Goal: Task Accomplishment & Management: Use online tool/utility

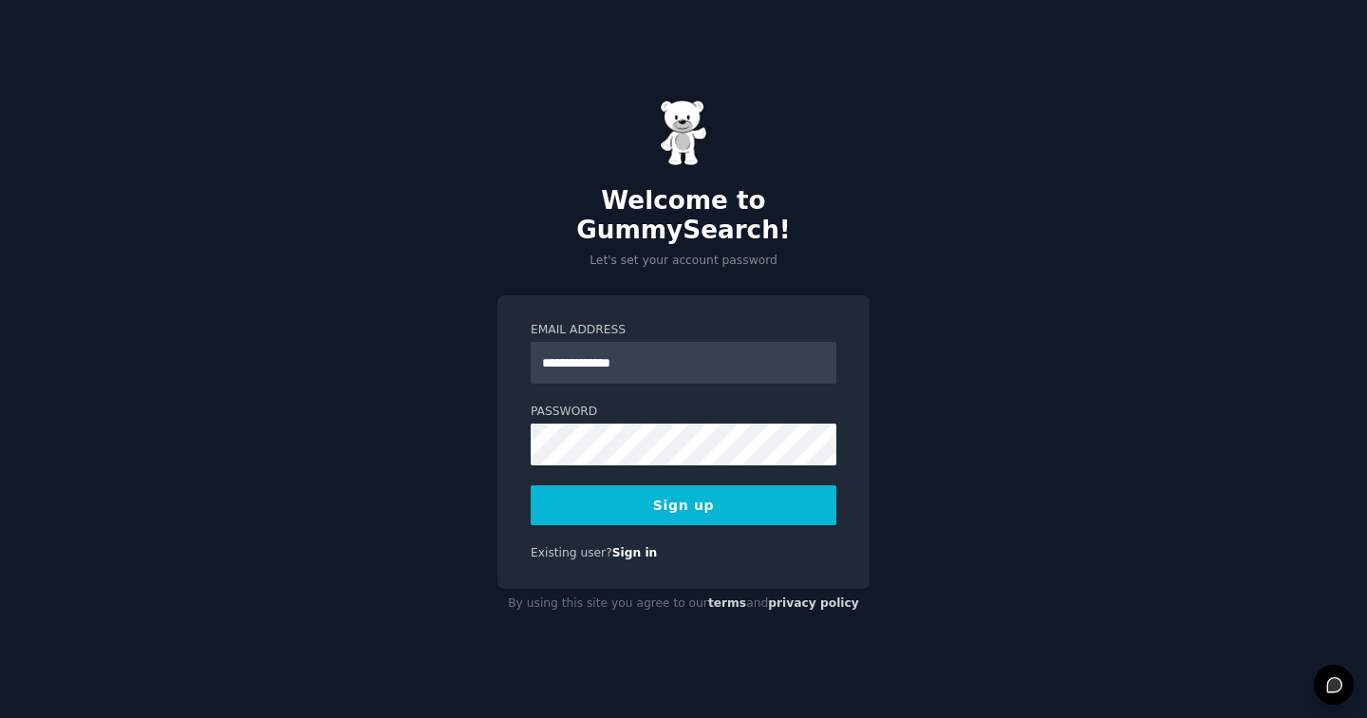
type input "**********"
click at [483, 368] on div "**********" at bounding box center [683, 359] width 1367 height 718
click at [645, 496] on button "Sign up" at bounding box center [684, 505] width 306 height 40
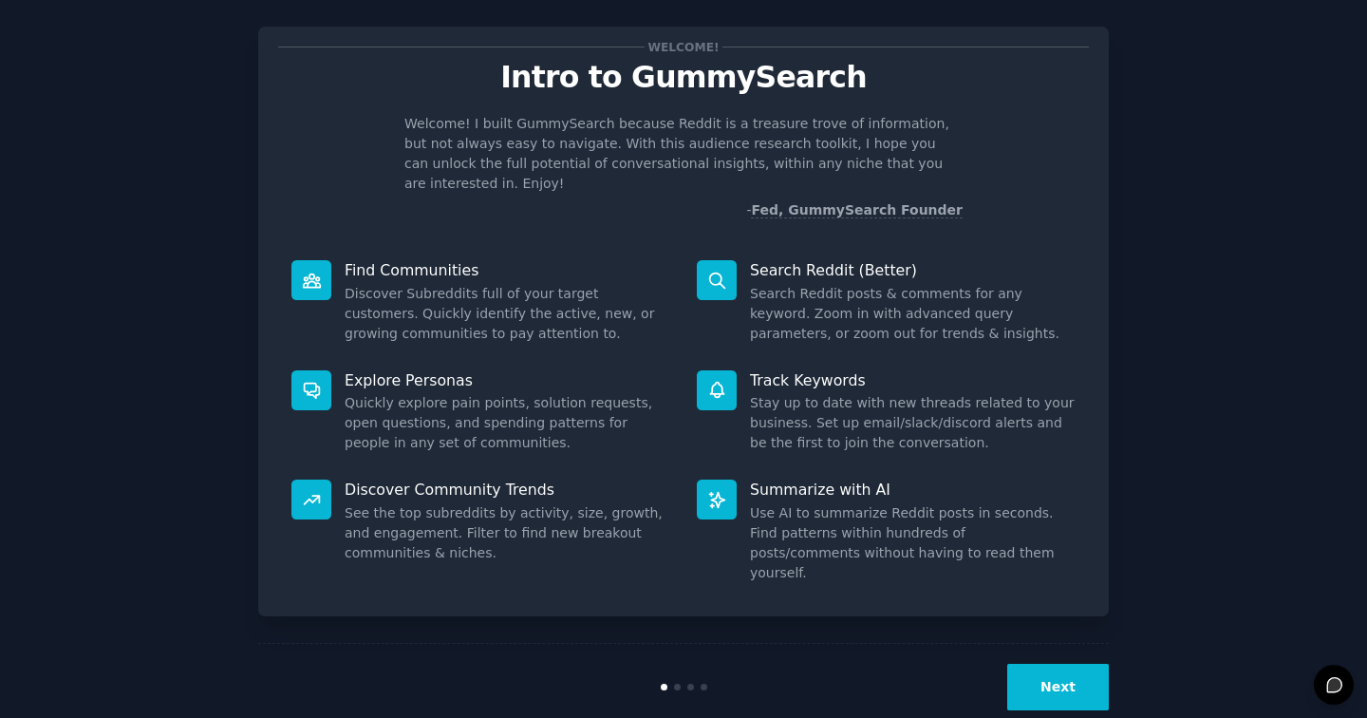
scroll to position [26, 0]
click at [1062, 665] on button "Next" at bounding box center [1059, 688] width 102 height 47
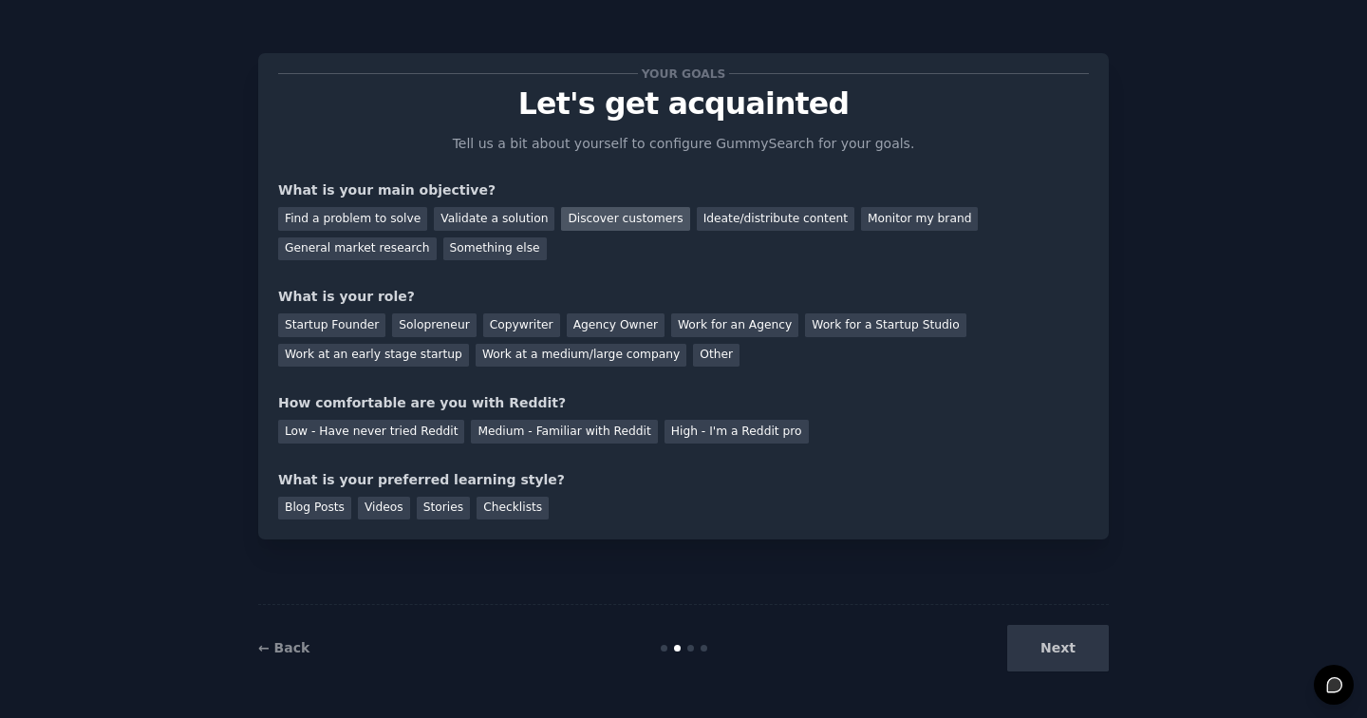
click at [598, 224] on div "Discover customers" at bounding box center [625, 219] width 128 height 24
click at [719, 211] on div "Ideate/distribute content" at bounding box center [776, 219] width 158 height 24
click at [356, 328] on div "Startup Founder" at bounding box center [331, 325] width 107 height 24
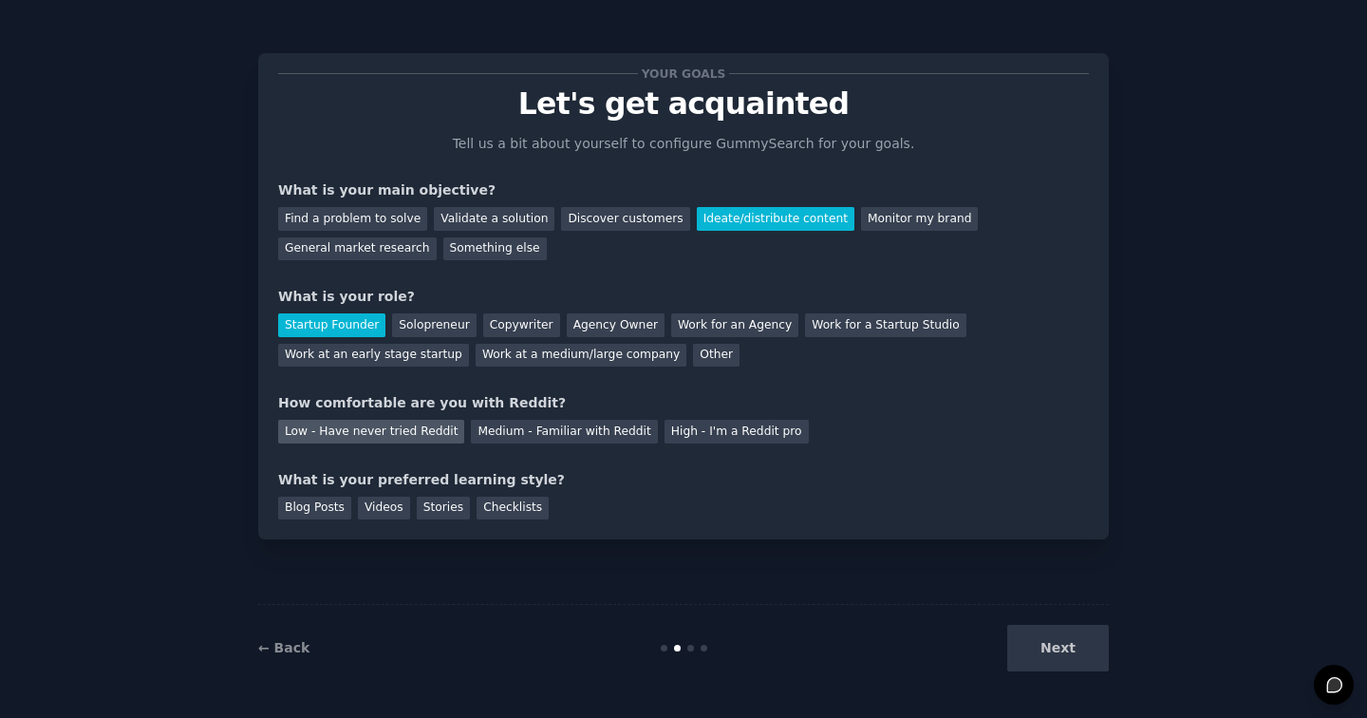
click at [359, 426] on div "Low - Have never tried Reddit" at bounding box center [371, 432] width 186 height 24
click at [387, 511] on div "Videos" at bounding box center [384, 509] width 52 height 24
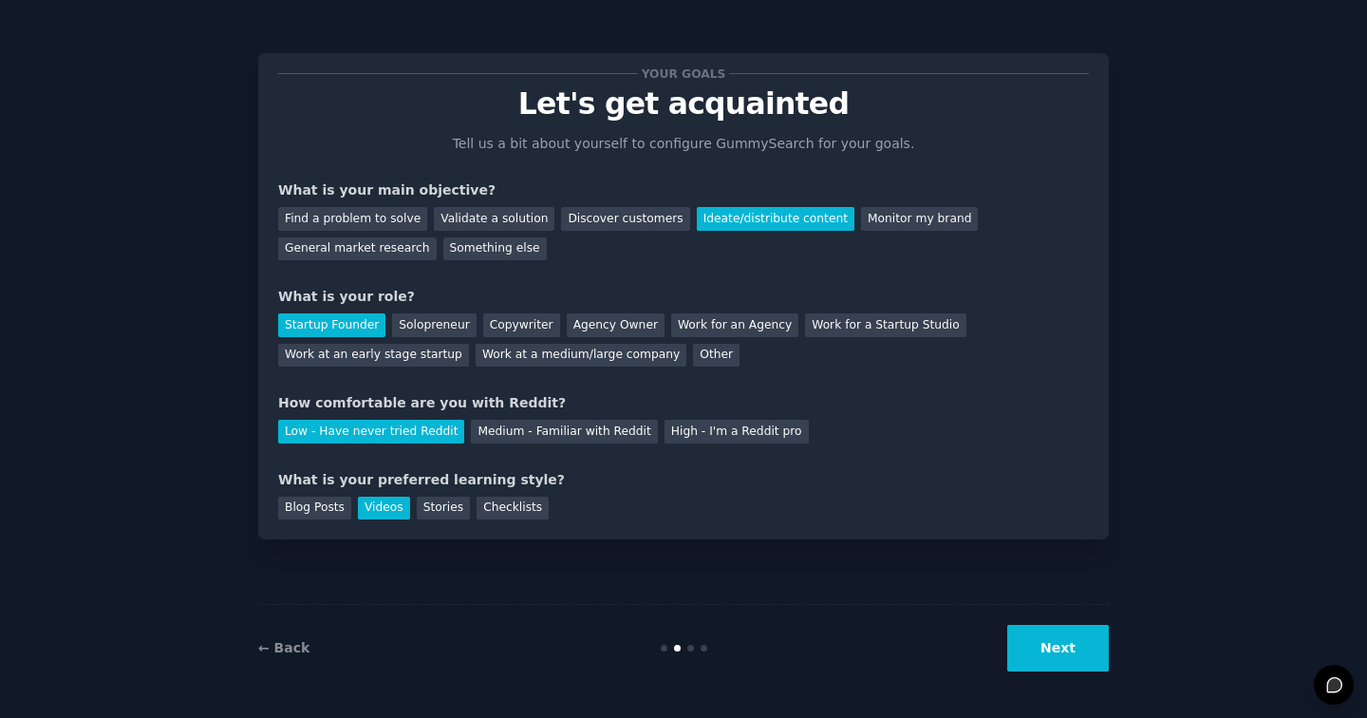
click at [1055, 647] on button "Next" at bounding box center [1059, 648] width 102 height 47
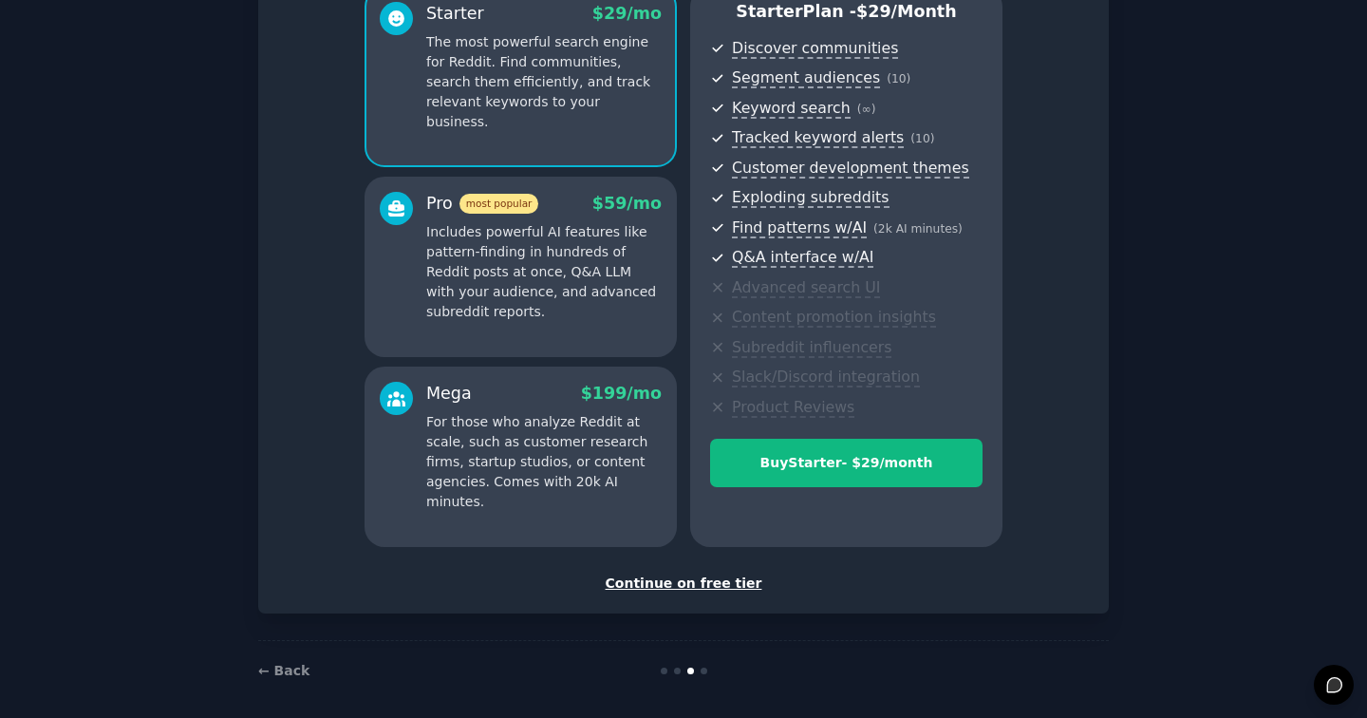
scroll to position [180, 0]
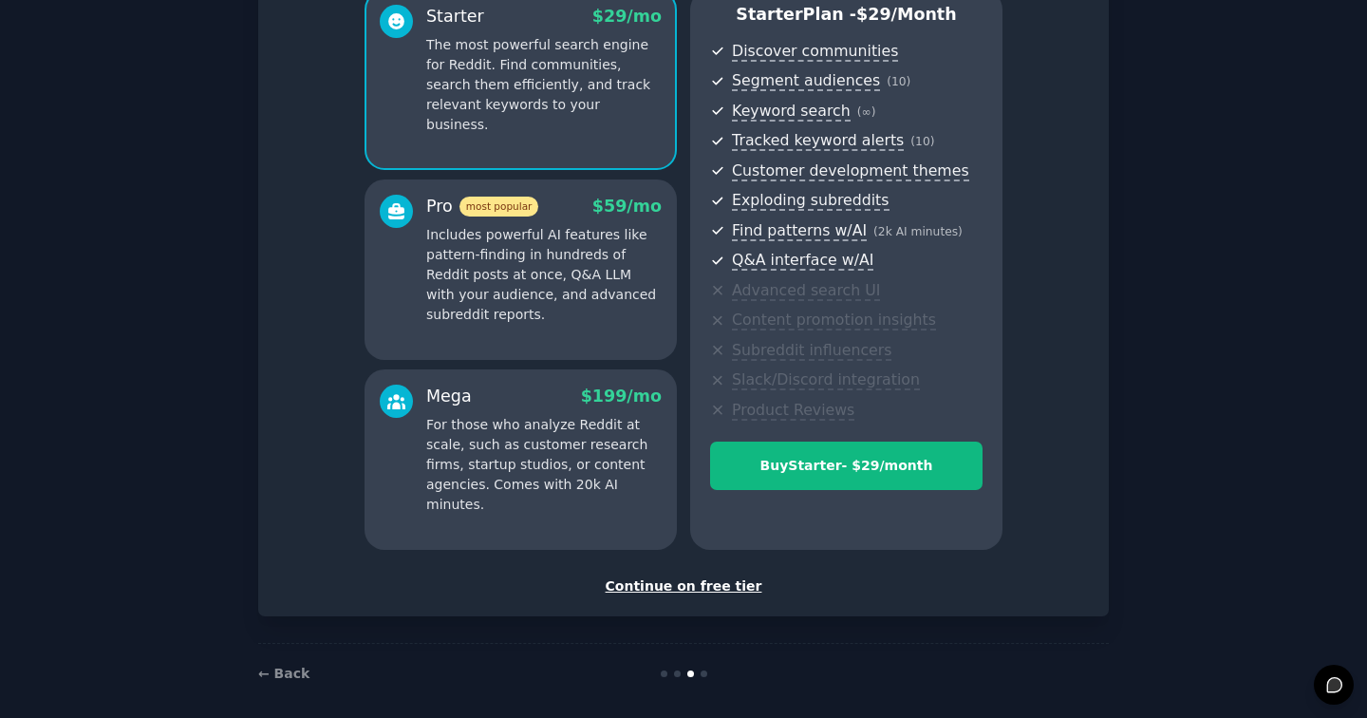
click at [691, 580] on div "Continue on free tier" at bounding box center [683, 586] width 811 height 20
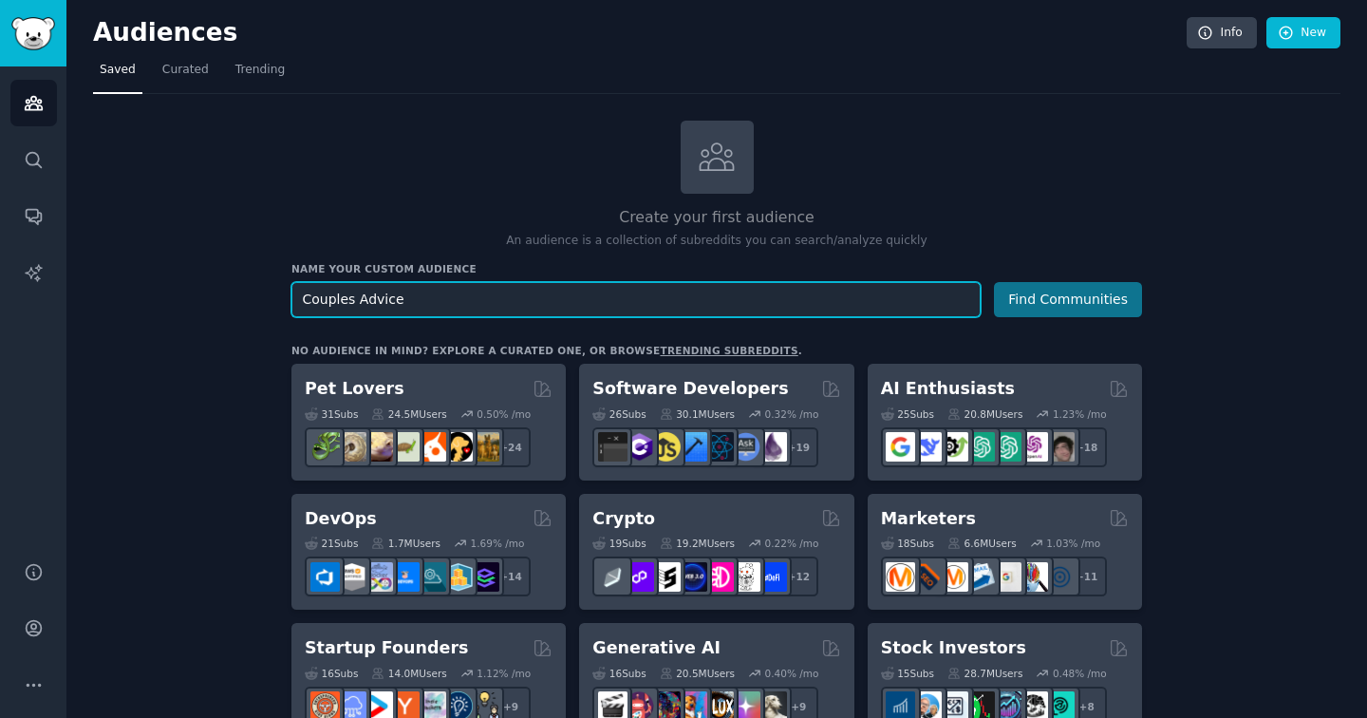
type input "Couples Advice"
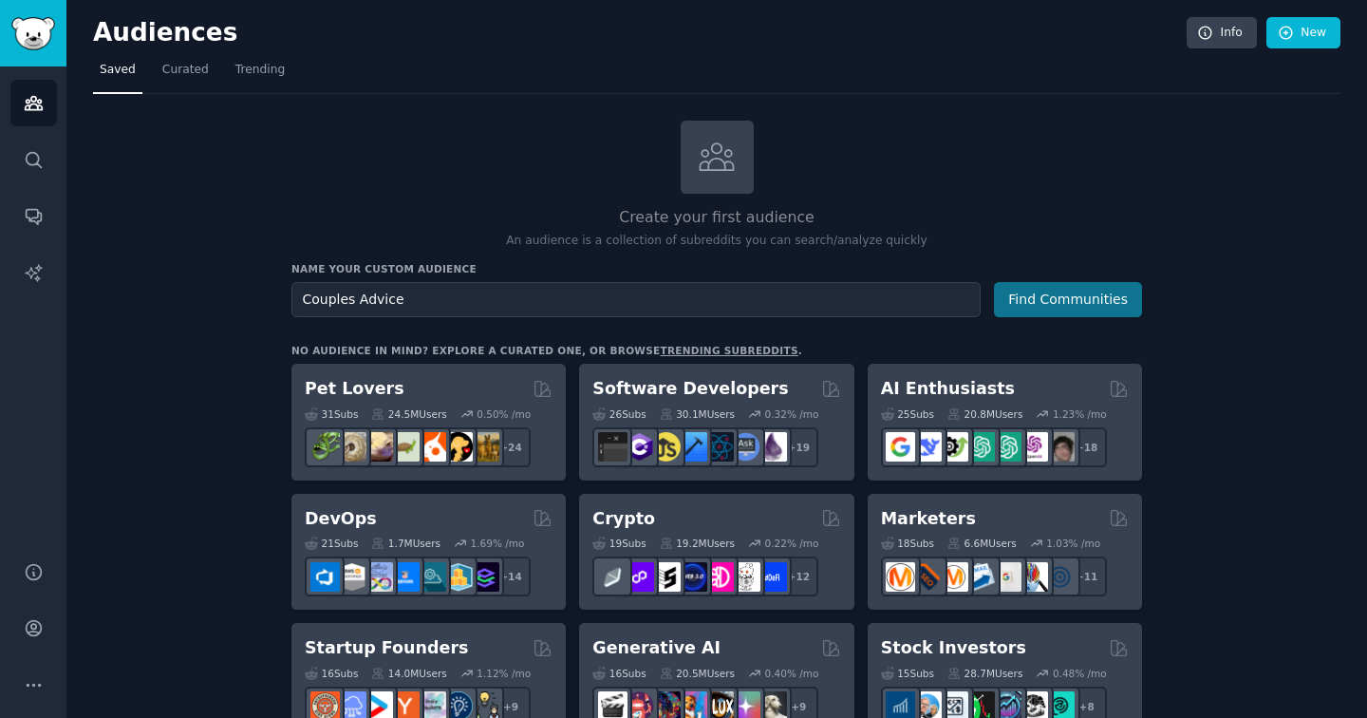
click at [1069, 310] on button "Find Communities" at bounding box center [1068, 299] width 148 height 35
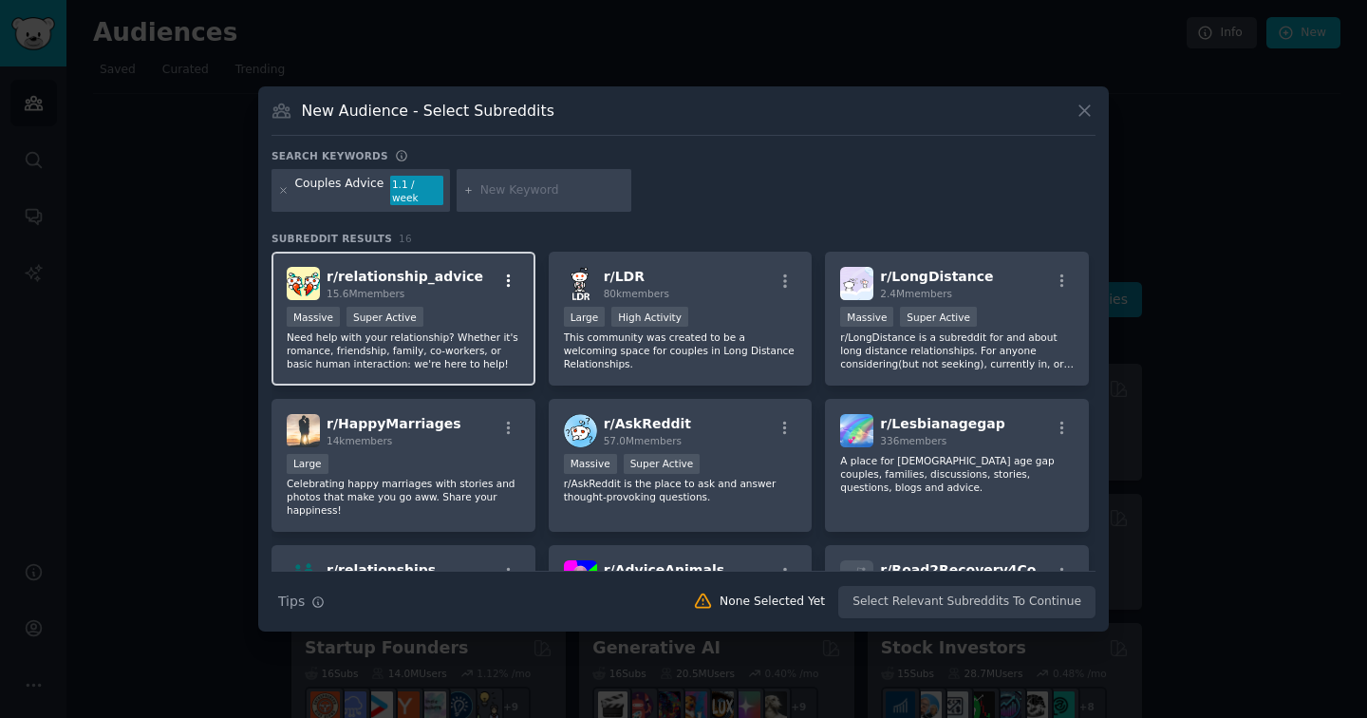
click at [507, 273] on icon "button" at bounding box center [508, 281] width 17 height 17
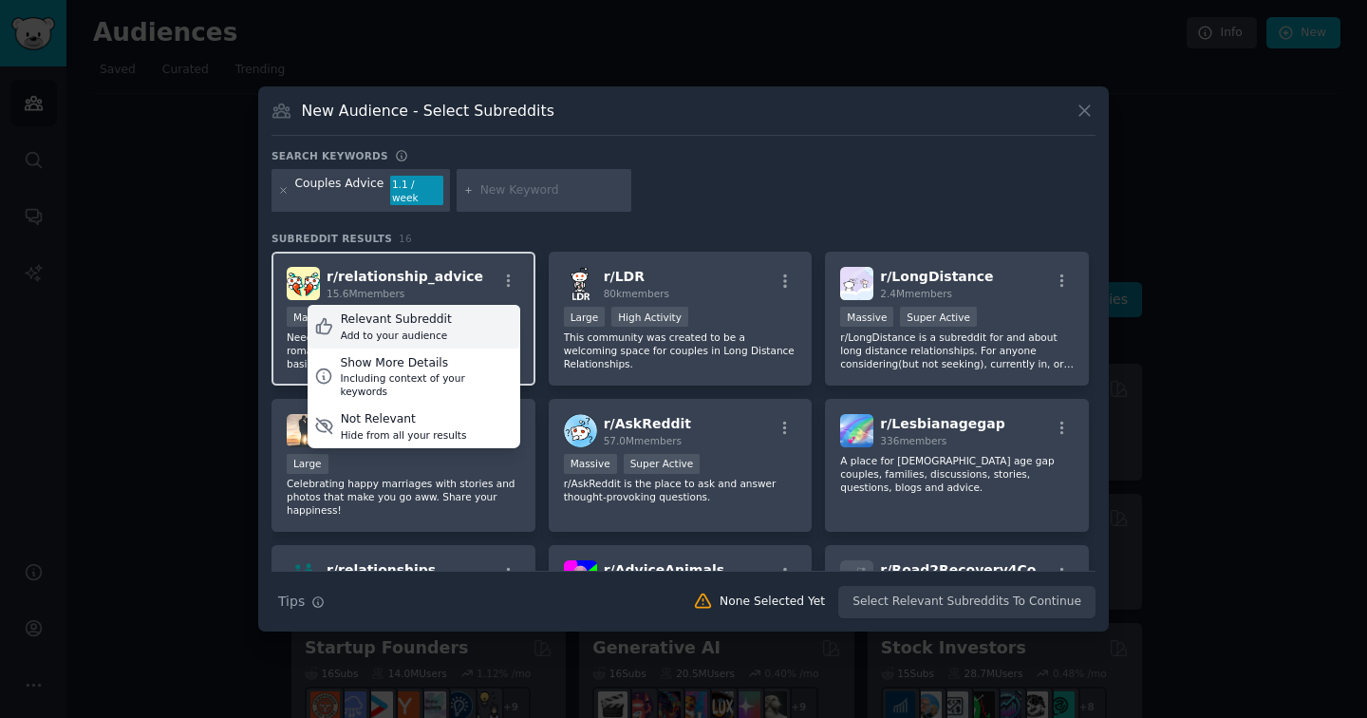
click at [433, 318] on div "Relevant Subreddit" at bounding box center [396, 319] width 111 height 17
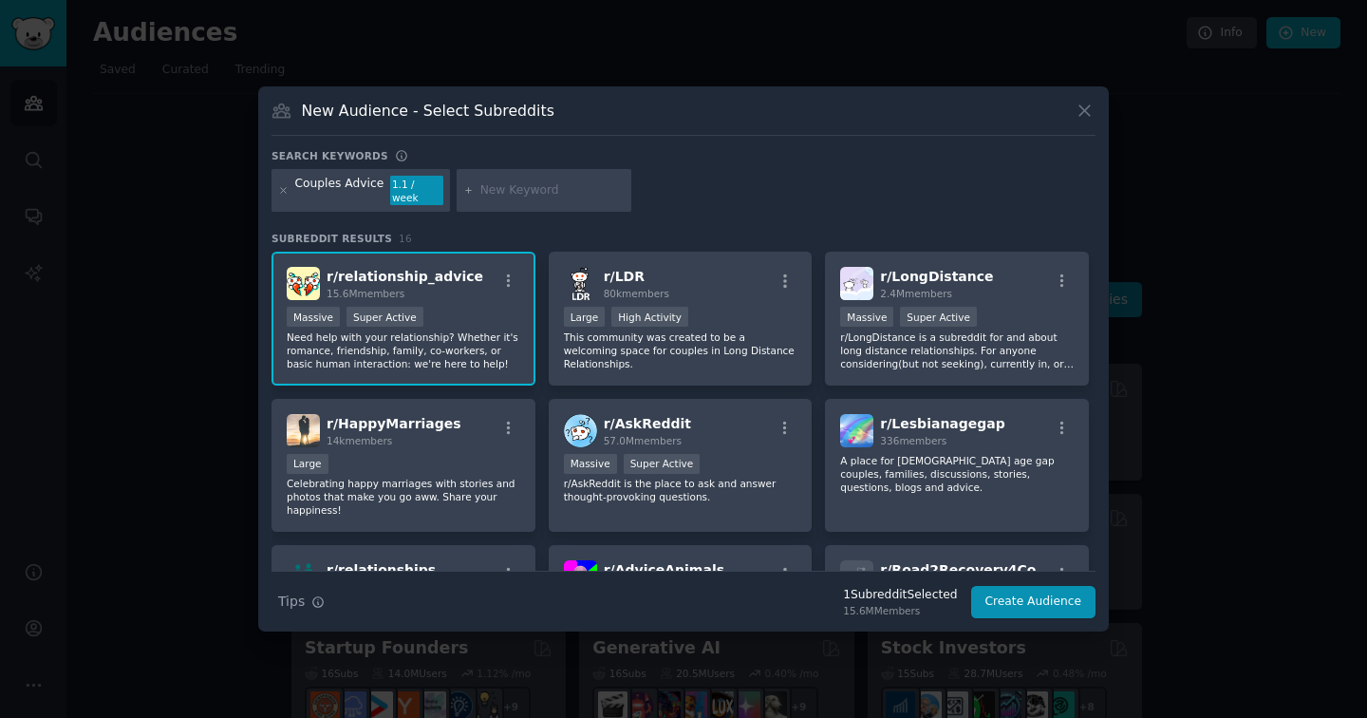
click at [914, 162] on div "Search keywords" at bounding box center [684, 159] width 824 height 20
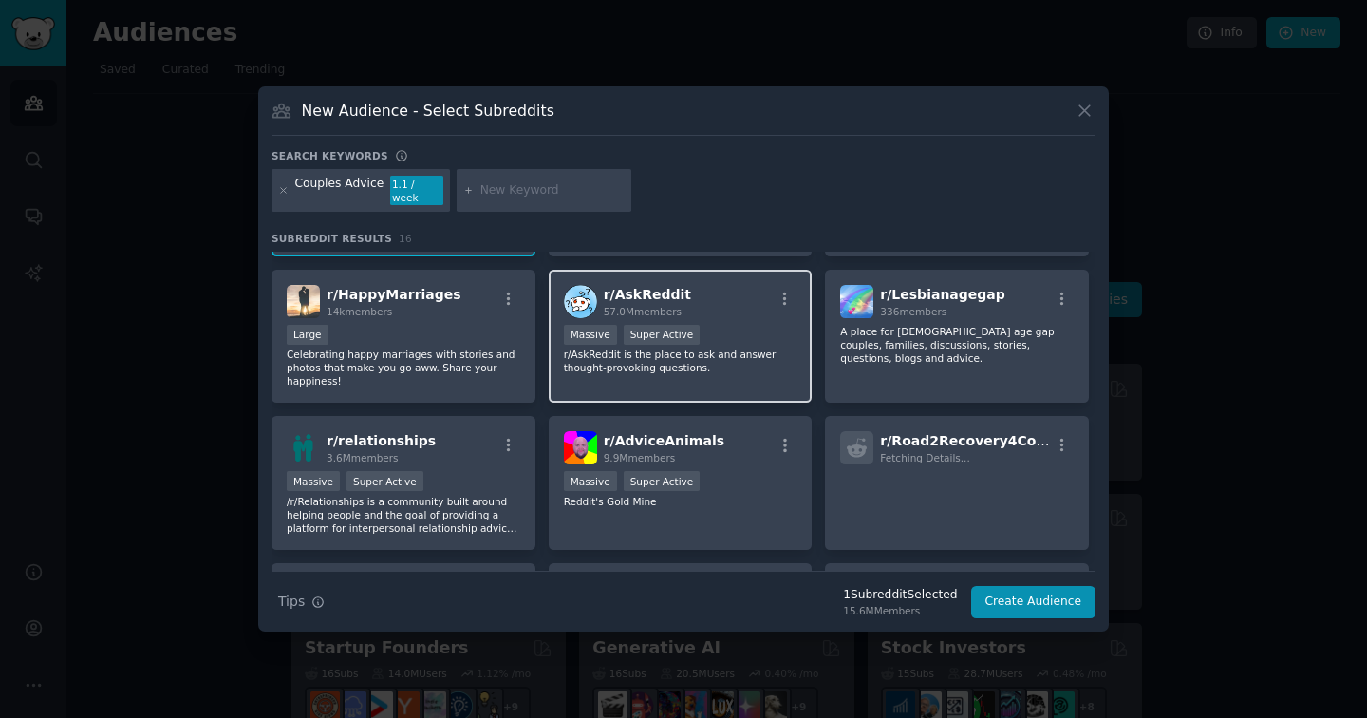
scroll to position [179, 0]
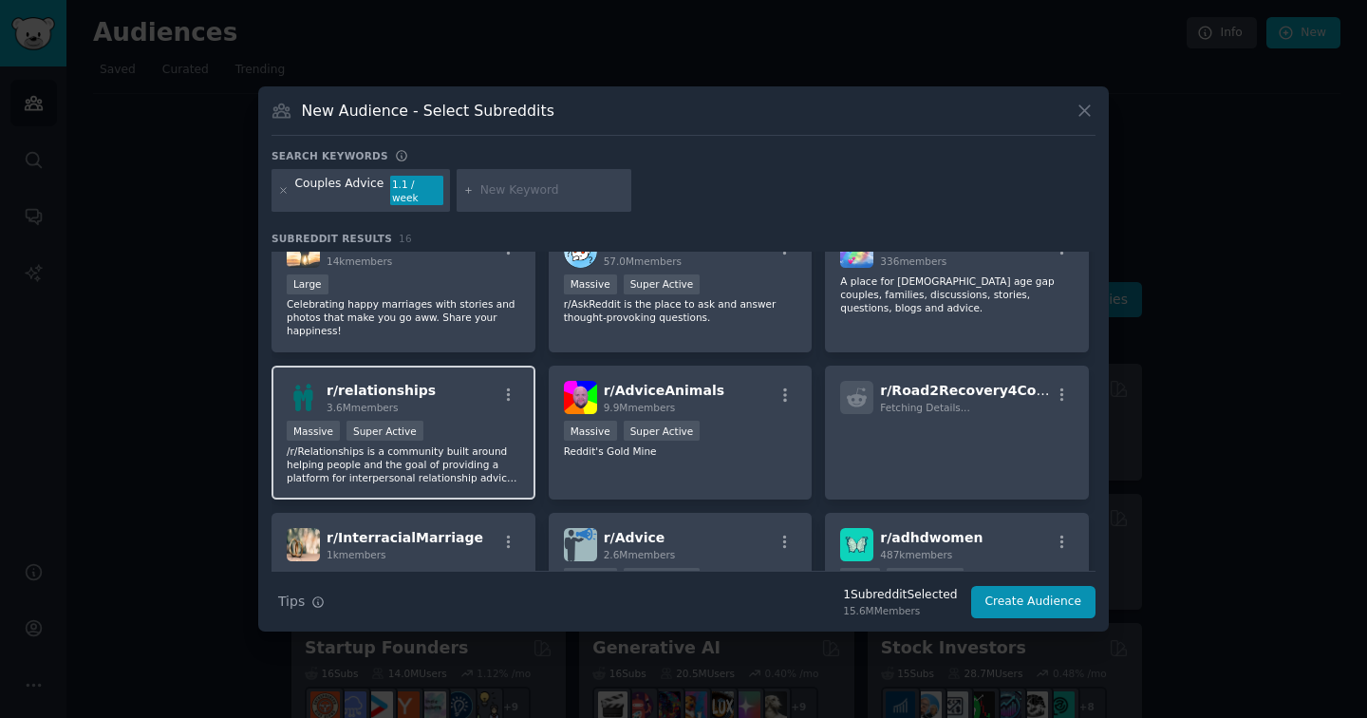
click at [483, 469] on p "/r/Relationships is a community built around helping people and the goal of pro…" at bounding box center [404, 464] width 234 height 40
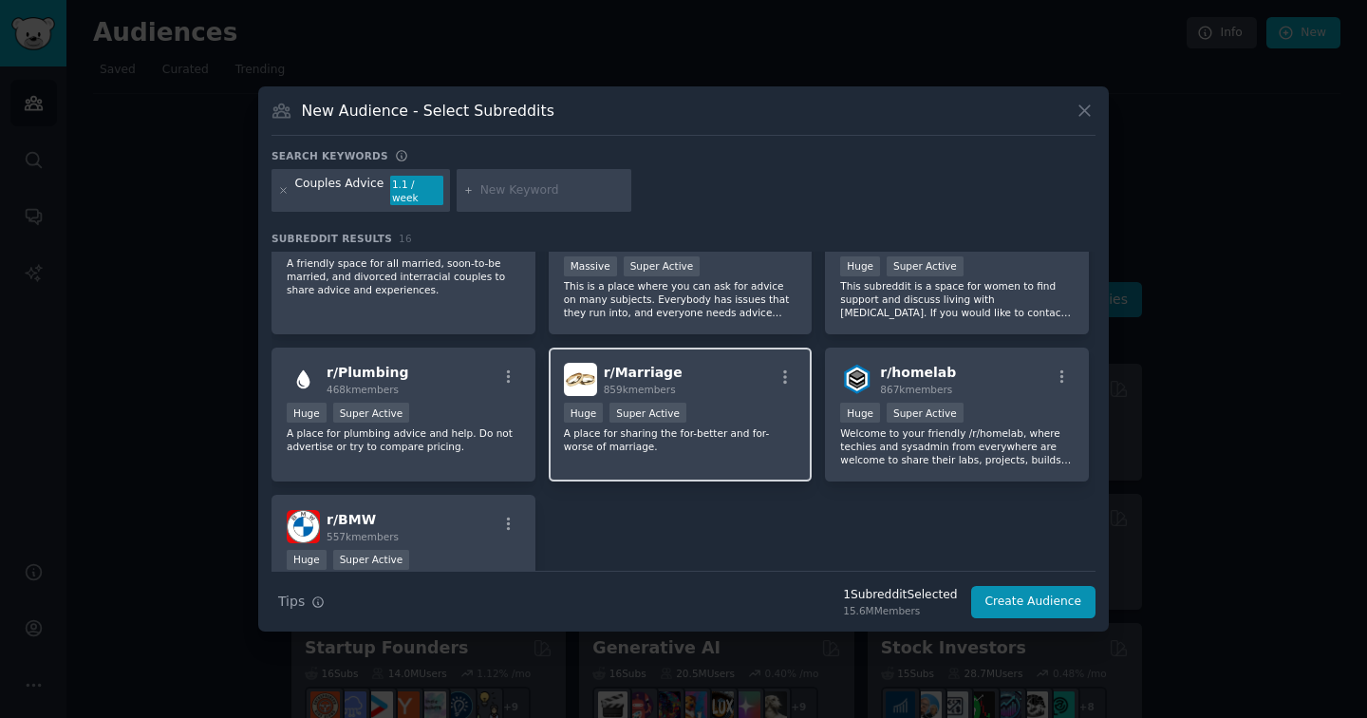
scroll to position [492, 0]
click at [662, 448] on div "r/ Marriage 859k members Huge Super Active A place for sharing the for-better a…" at bounding box center [681, 414] width 264 height 134
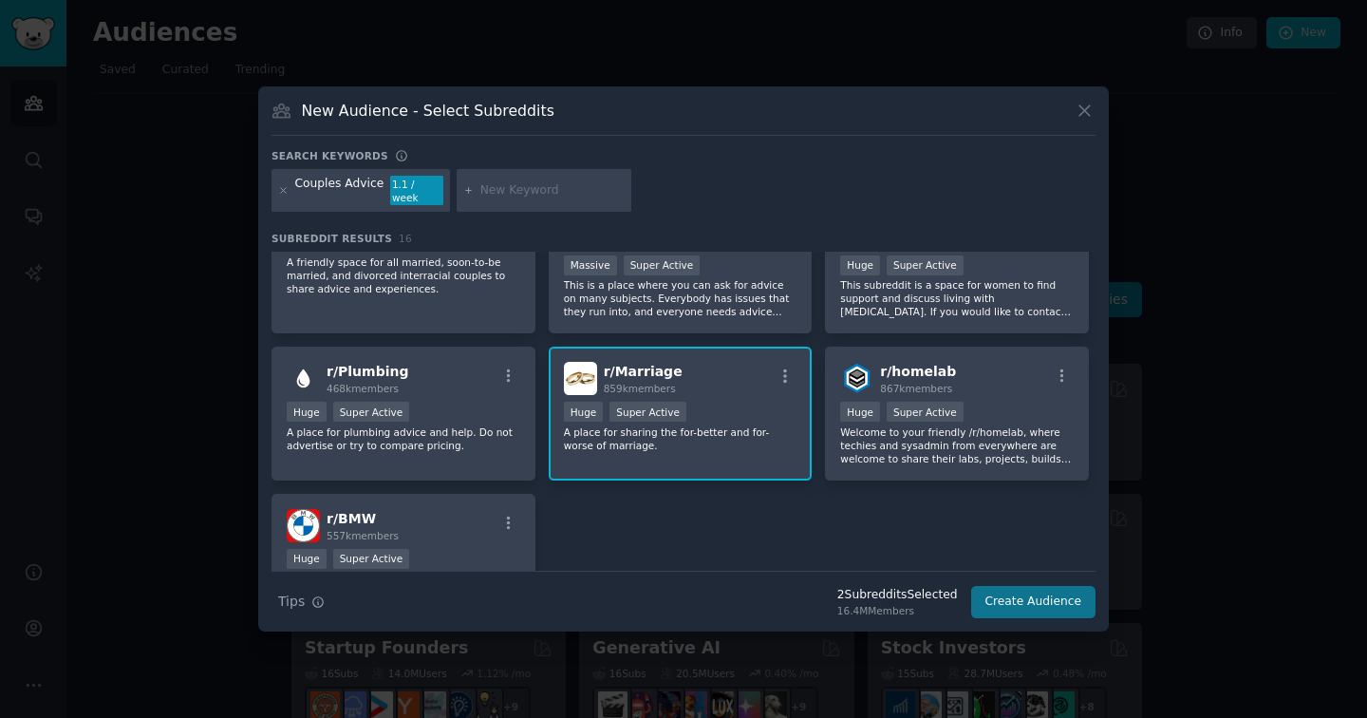
click at [1021, 596] on button "Create Audience" at bounding box center [1033, 602] width 125 height 32
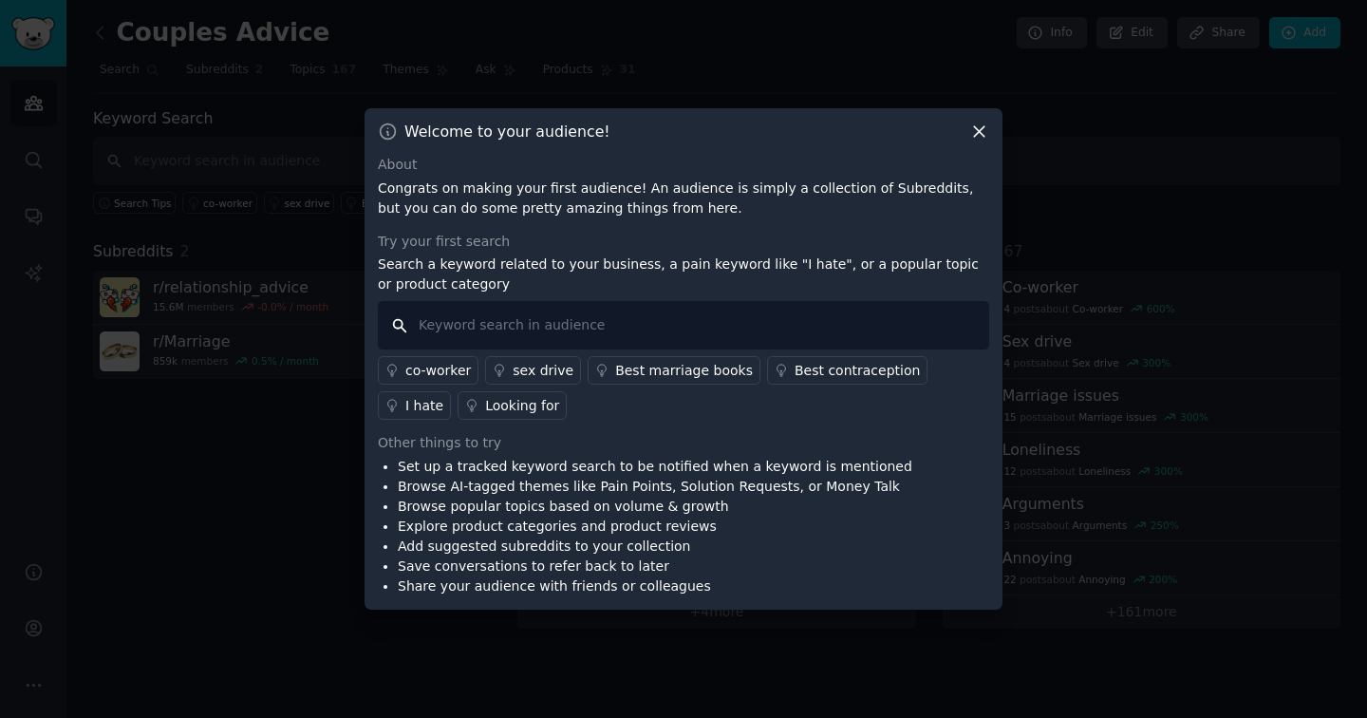
click at [501, 325] on input "text" at bounding box center [684, 325] width 612 height 48
